Goal: Navigation & Orientation: Understand site structure

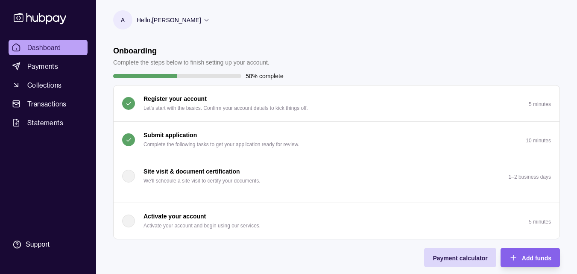
click at [228, 229] on p "Activate your account and begin using our services." at bounding box center [201, 225] width 117 height 9
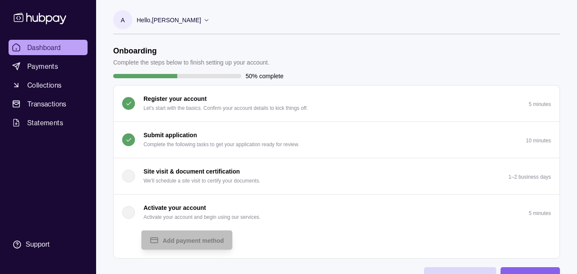
click at [186, 20] on p "Hello, [PERSON_NAME]" at bounding box center [169, 19] width 64 height 9
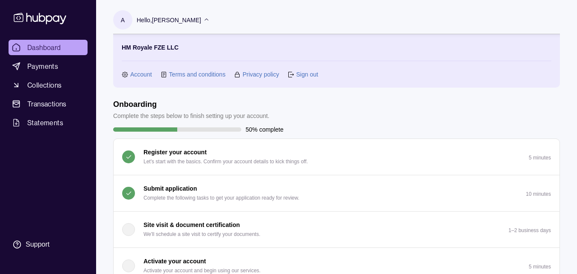
click at [186, 19] on p "Hello, [PERSON_NAME]" at bounding box center [169, 19] width 64 height 9
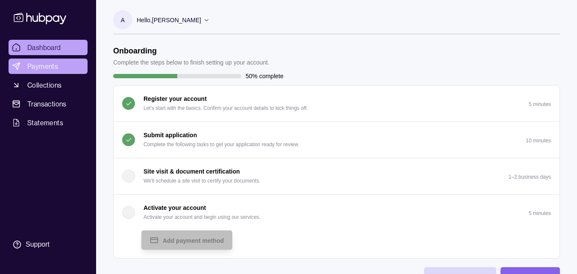
click at [61, 70] on link "Payments" at bounding box center [48, 65] width 79 height 15
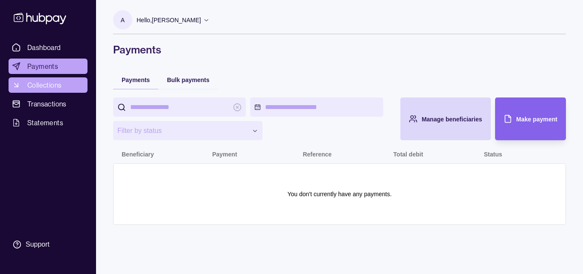
click at [76, 85] on link "Collections" at bounding box center [48, 84] width 79 height 15
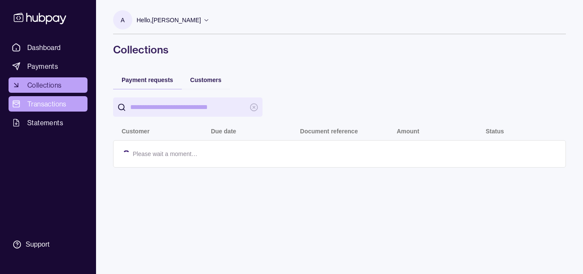
click at [65, 107] on span "Transactions" at bounding box center [46, 104] width 39 height 10
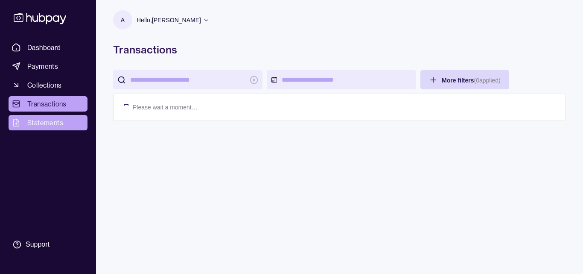
click at [58, 120] on span "Statements" at bounding box center [45, 122] width 36 height 10
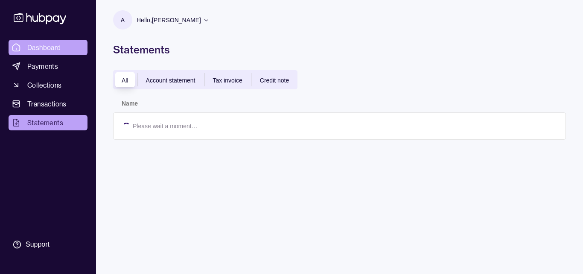
click at [52, 48] on span "Dashboard" at bounding box center [44, 47] width 34 height 10
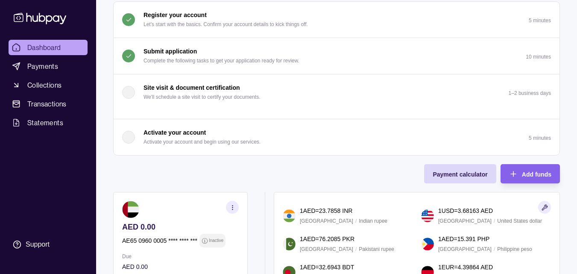
scroll to position [85, 0]
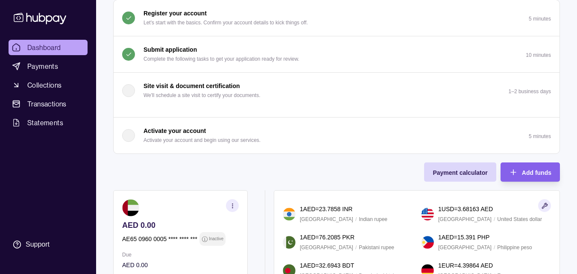
click at [447, 142] on button "Activate your account Activate your account and begin using our services. 5 min…" at bounding box center [337, 135] width 446 height 36
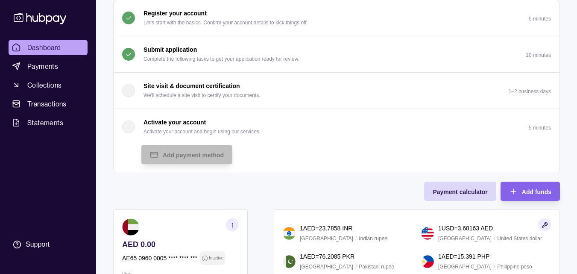
click at [262, 143] on button "Activate your account Activate your account and begin using our services. 5 min…" at bounding box center [337, 127] width 446 height 36
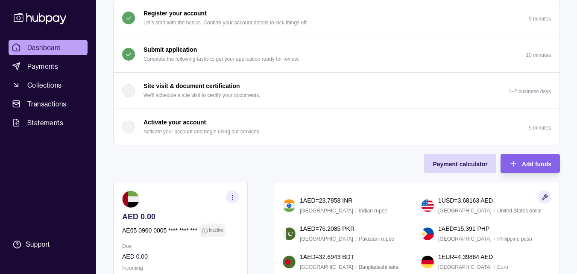
click at [262, 143] on button "Activate your account Activate your account and begin using our services. 5 min…" at bounding box center [337, 127] width 446 height 36
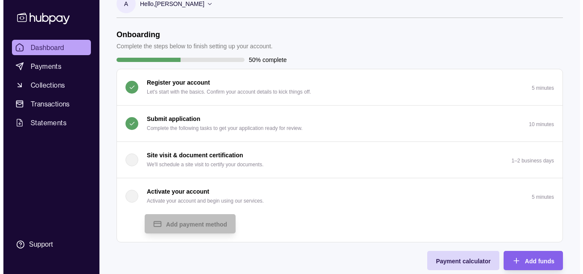
scroll to position [0, 0]
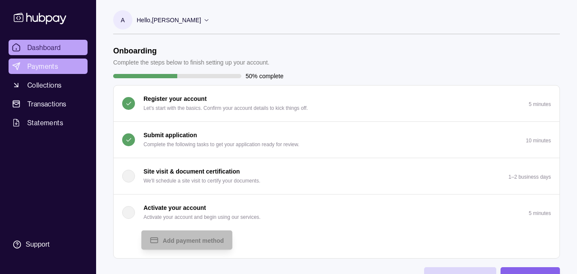
click at [39, 72] on link "Payments" at bounding box center [48, 65] width 79 height 15
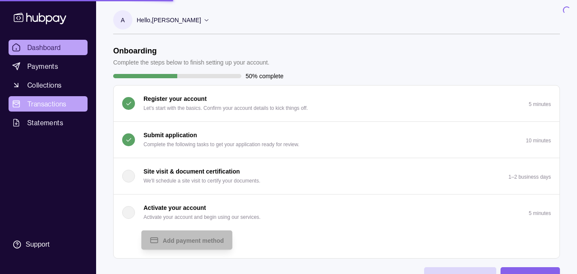
click at [44, 104] on span "Transactions" at bounding box center [46, 104] width 39 height 10
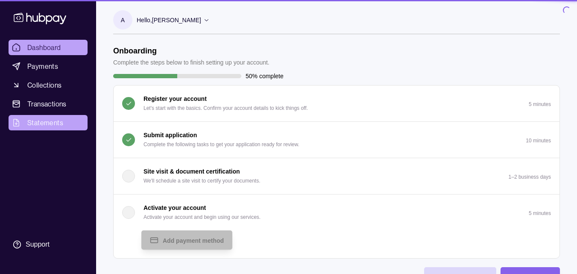
click at [43, 117] on span "Statements" at bounding box center [45, 122] width 36 height 10
